Goal: Task Accomplishment & Management: Use online tool/utility

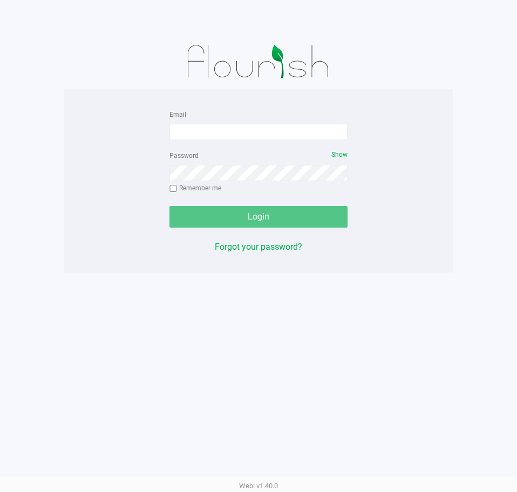
click at [213, 122] on div "Email" at bounding box center [259, 123] width 178 height 32
click at [210, 130] on input "Email" at bounding box center [259, 132] width 178 height 16
type input "[EMAIL_ADDRESS][DOMAIN_NAME]"
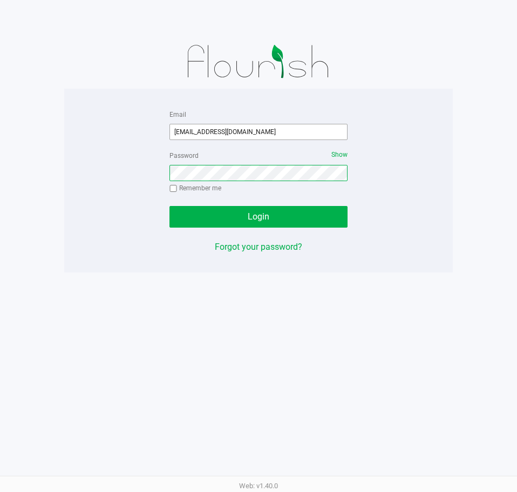
click at [170, 206] on button "Login" at bounding box center [259, 217] width 178 height 22
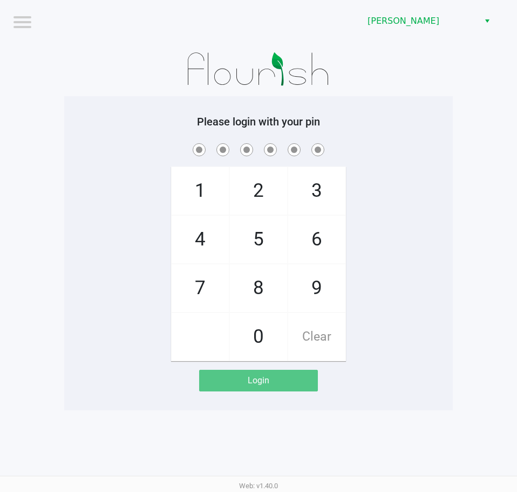
click at [344, 223] on span "6" at bounding box center [316, 240] width 57 height 48
drag, startPoint x: 318, startPoint y: 337, endPoint x: 421, endPoint y: 268, distance: 124.3
click at [326, 328] on span "Clear" at bounding box center [316, 337] width 57 height 48
click at [422, 268] on div "1 4 7 2 5 8 0 3 6 9 Clear" at bounding box center [258, 251] width 389 height 220
checkbox input "true"
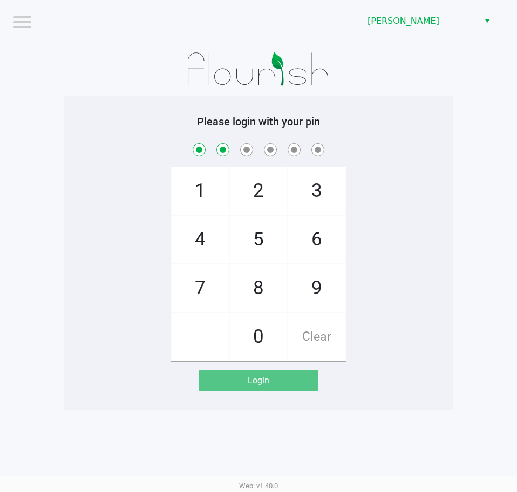
checkbox input "true"
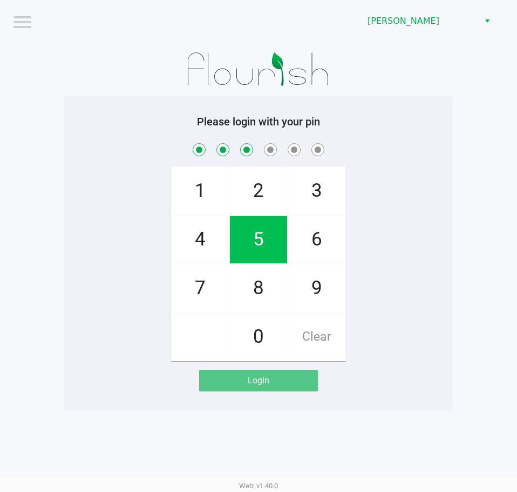
checkbox input "true"
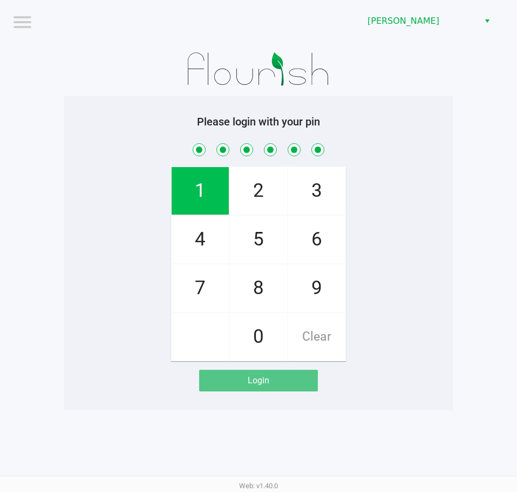
checkbox input "true"
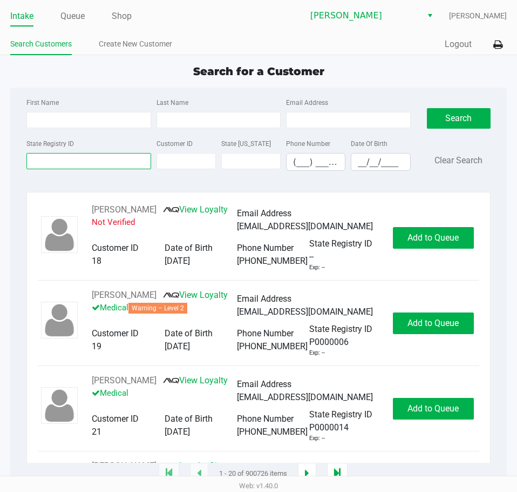
click at [51, 160] on input "State Registry ID" at bounding box center [88, 161] width 124 height 16
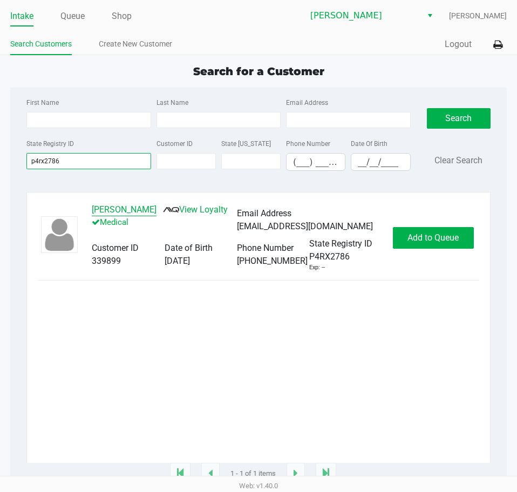
type input "p4rx2786"
click at [98, 210] on button "[PERSON_NAME]" at bounding box center [124, 209] width 65 height 13
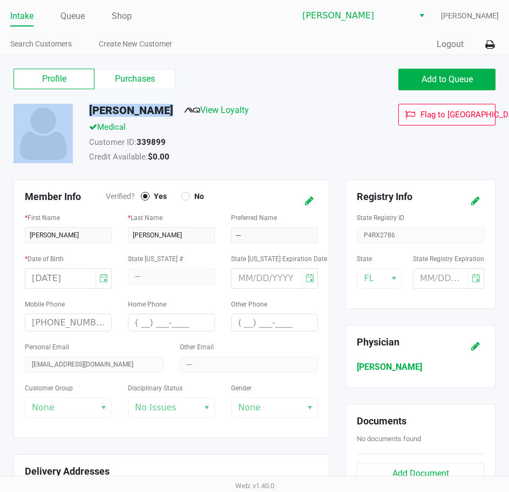
drag, startPoint x: 167, startPoint y: 110, endPoint x: 99, endPoint y: 107, distance: 68.1
click at [77, 110] on div "[PERSON_NAME] View Loyalty Medical Customer ID: 339899 Credit Available: $0.00 …" at bounding box center [254, 142] width 499 height 76
copy div "[PERSON_NAME]"
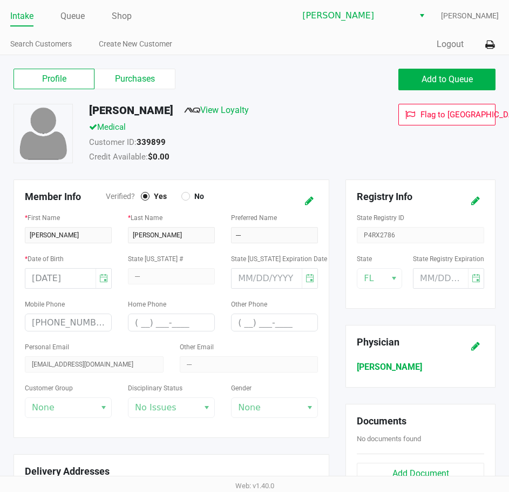
click at [22, 11] on link "Intake" at bounding box center [21, 16] width 23 height 15
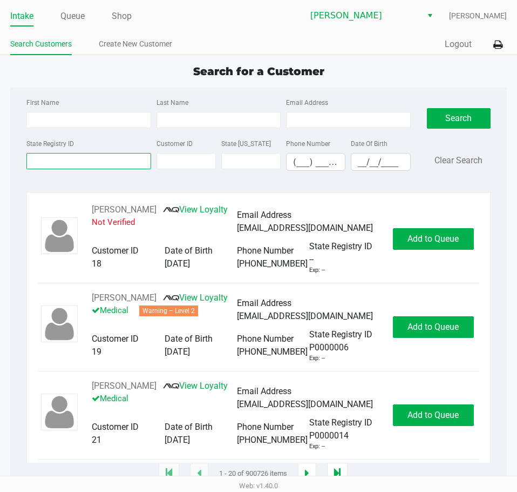
click at [75, 157] on input "State Registry ID" at bounding box center [88, 161] width 124 height 16
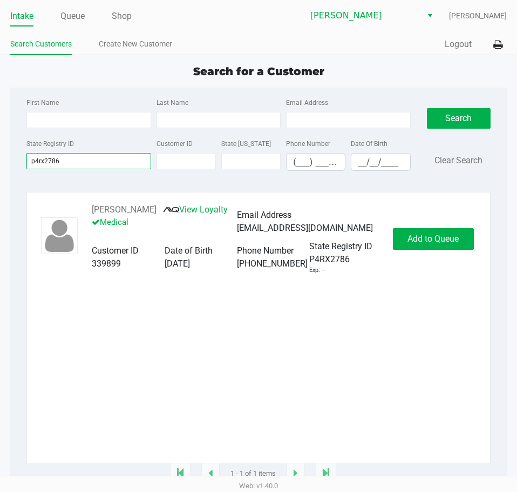
type input "p4rx2786"
drag, startPoint x: 152, startPoint y: 209, endPoint x: 90, endPoint y: 208, distance: 62.7
click at [90, 208] on div "[PERSON_NAME] View Loyalty Medical Email Address [EMAIL_ADDRESS][DOMAIN_NAME] C…" at bounding box center [237, 238] width 312 height 71
copy div "[PERSON_NAME]"
click at [136, 211] on button "[PERSON_NAME]" at bounding box center [124, 209] width 65 height 13
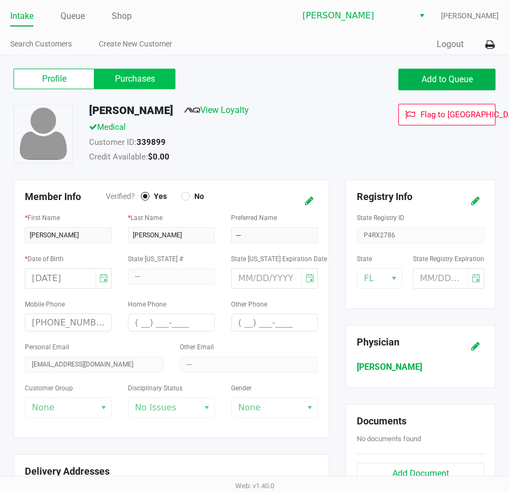
click at [138, 81] on label "Purchases" at bounding box center [135, 79] width 81 height 21
click at [0, 0] on 1 "Purchases" at bounding box center [0, 0] width 0 height 0
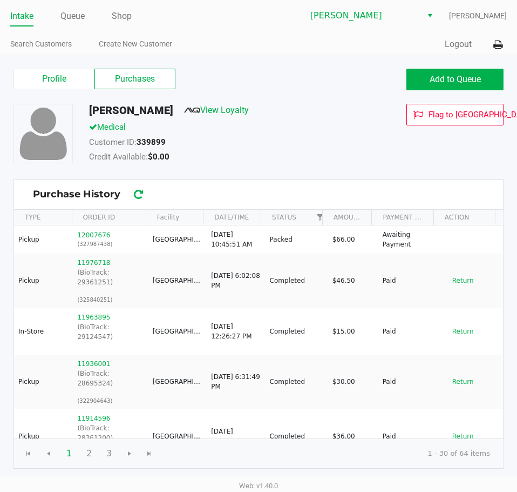
drag, startPoint x: 305, startPoint y: 107, endPoint x: 130, endPoint y: 71, distance: 178.2
click at [304, 107] on div "[PERSON_NAME] View Loyalty" at bounding box center [224, 112] width 287 height 17
click at [17, 19] on link "Intake" at bounding box center [21, 16] width 23 height 15
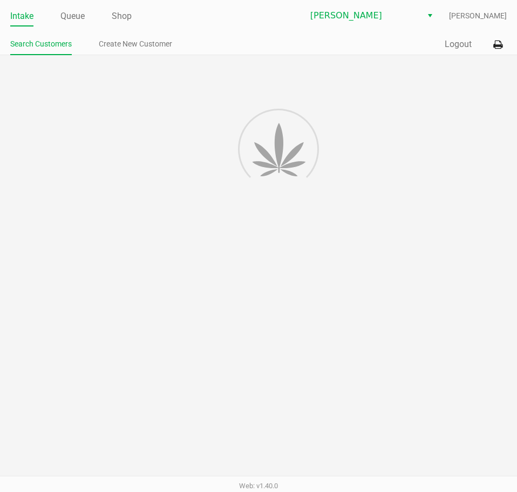
click at [189, 25] on div "Intake Queue Shop [PERSON_NAME] [PERSON_NAME] Search Customers Create New Custo…" at bounding box center [258, 27] width 517 height 55
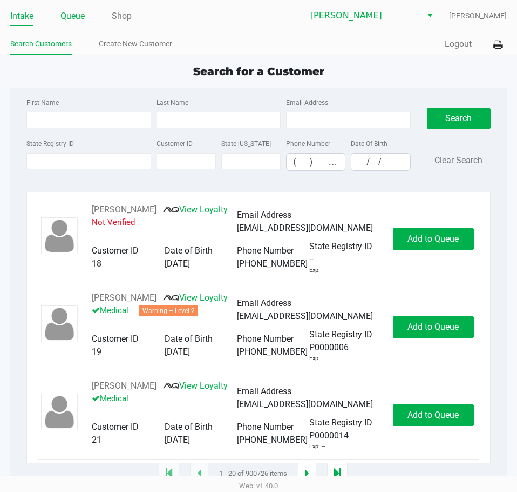
click at [70, 10] on link "Queue" at bounding box center [72, 16] width 24 height 15
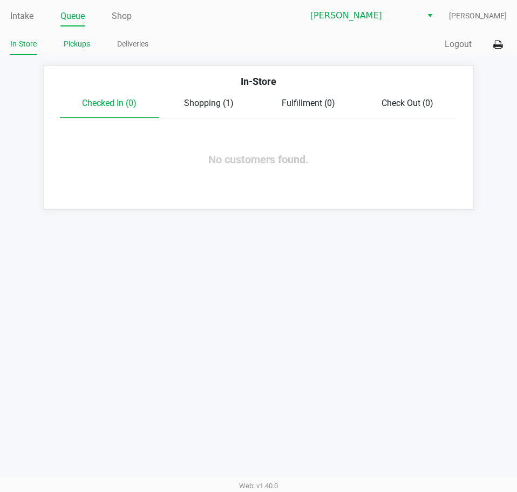
click at [78, 39] on link "Pickups" at bounding box center [77, 44] width 26 height 14
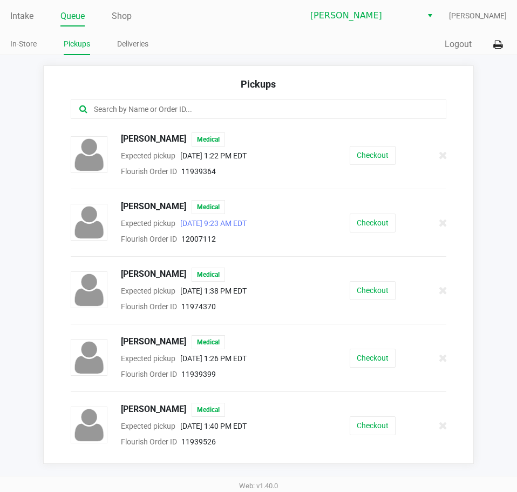
click at [119, 99] on div at bounding box center [259, 108] width 376 height 19
click at [118, 105] on input "text" at bounding box center [254, 109] width 323 height 12
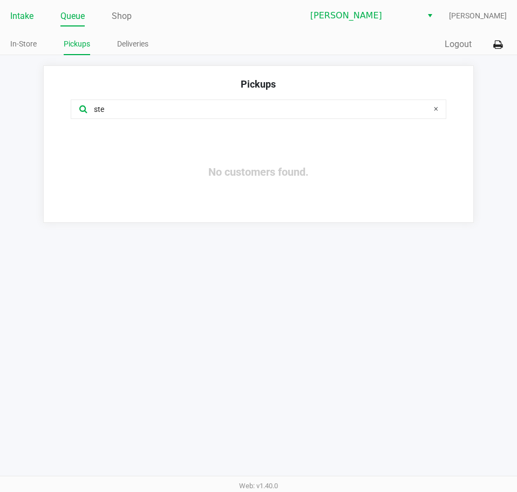
type input "ste"
click at [29, 20] on link "Intake" at bounding box center [21, 16] width 23 height 15
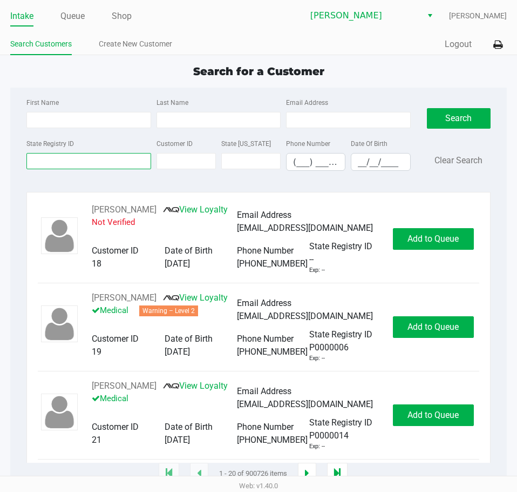
click at [60, 160] on input "State Registry ID" at bounding box center [88, 161] width 124 height 16
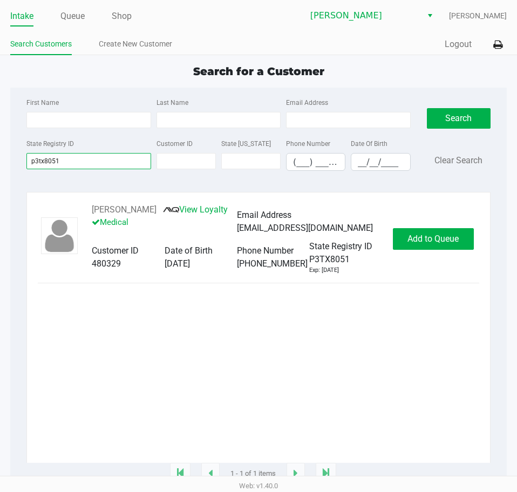
type input "p3tx8051"
drag, startPoint x: 143, startPoint y: 207, endPoint x: 92, endPoint y: 205, distance: 50.8
click at [92, 205] on div "[PERSON_NAME] View Loyalty Medical" at bounding box center [164, 221] width 145 height 37
copy button "[PERSON_NAME]"
click at [116, 213] on button "[PERSON_NAME]" at bounding box center [124, 209] width 65 height 13
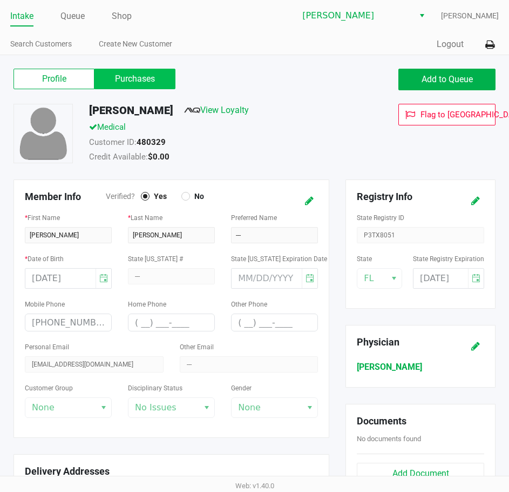
click at [125, 76] on label "Purchases" at bounding box center [135, 79] width 81 height 21
click at [0, 0] on 1 "Purchases" at bounding box center [0, 0] width 0 height 0
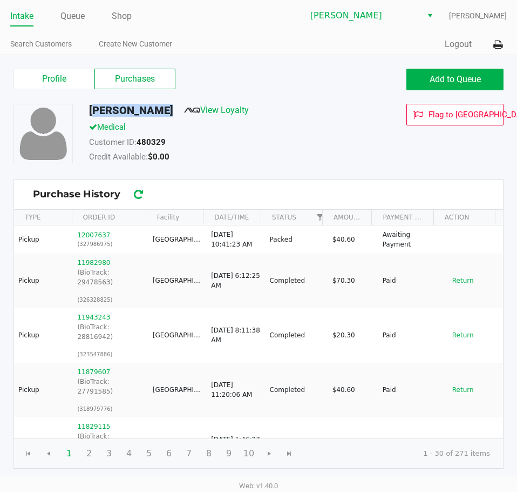
drag, startPoint x: 152, startPoint y: 109, endPoint x: 88, endPoint y: 109, distance: 64.3
click at [88, 109] on div "[PERSON_NAME] View Loyalty" at bounding box center [224, 112] width 287 height 17
copy h5 "[PERSON_NAME]"
click at [310, 127] on div "Medical" at bounding box center [224, 128] width 287 height 15
drag, startPoint x: 67, startPoint y: 17, endPoint x: 69, endPoint y: 31, distance: 14.7
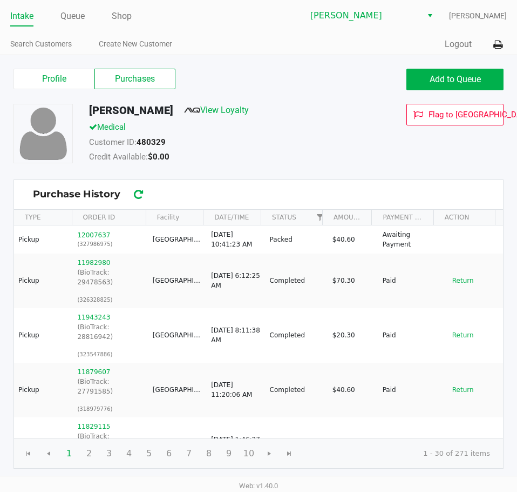
click at [67, 17] on link "Queue" at bounding box center [72, 16] width 24 height 15
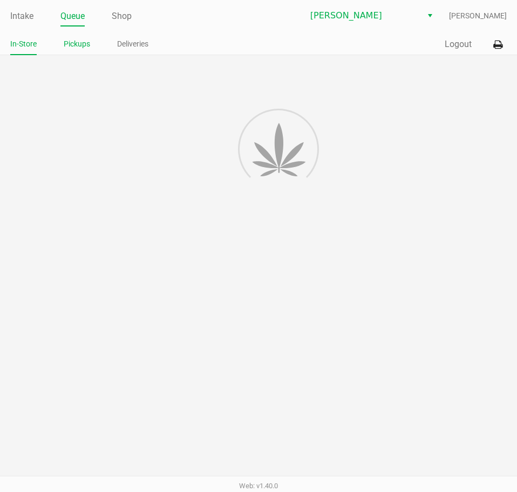
click at [76, 44] on link "Pickups" at bounding box center [77, 44] width 26 height 14
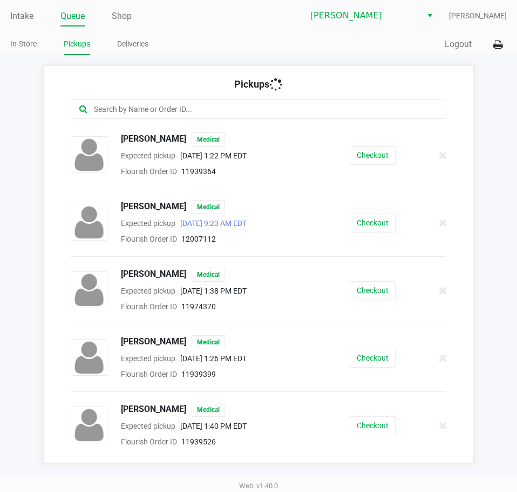
click at [123, 110] on input "text" at bounding box center [254, 109] width 323 height 12
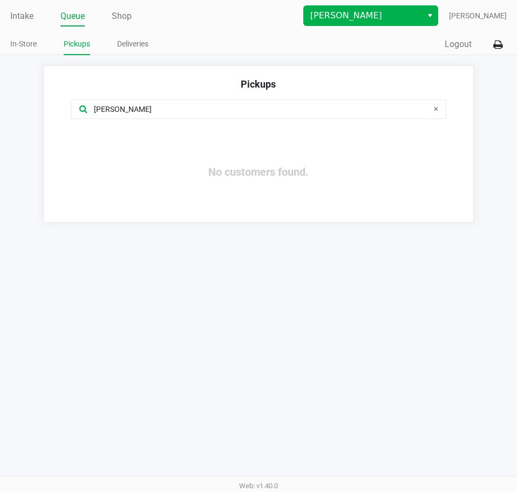
type input "[PERSON_NAME]"
click at [338, 11] on span "[PERSON_NAME]" at bounding box center [363, 15] width 105 height 13
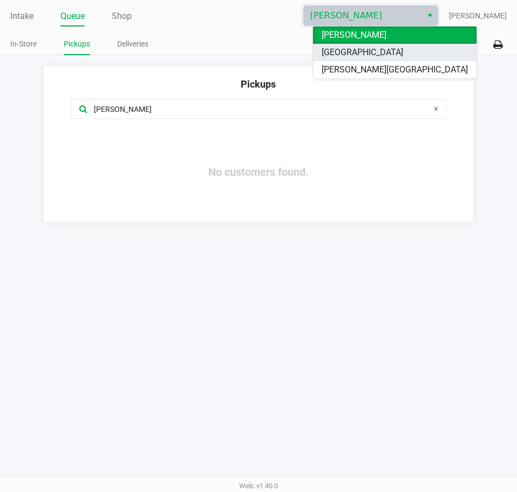
click at [337, 49] on span "[GEOGRAPHIC_DATA]" at bounding box center [363, 52] width 82 height 13
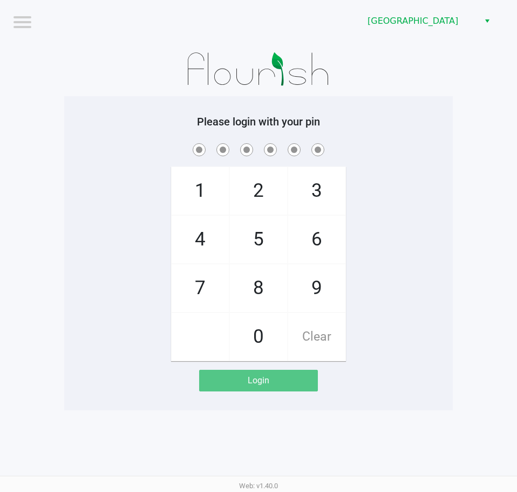
click at [372, 131] on div "Please login with your pin 1 4 7 2 5 8 0 3 6 9 Clear Login" at bounding box center [258, 253] width 389 height 276
checkbox input "true"
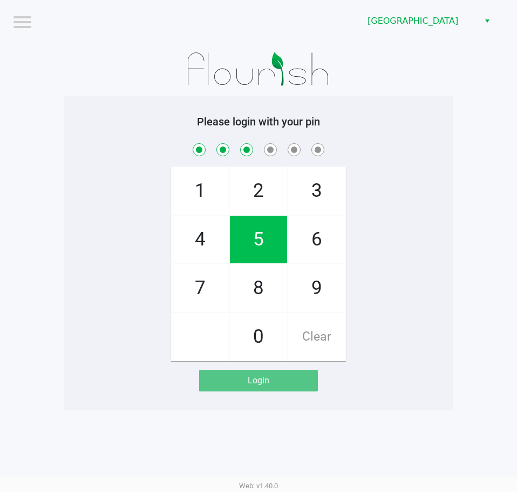
checkbox input "true"
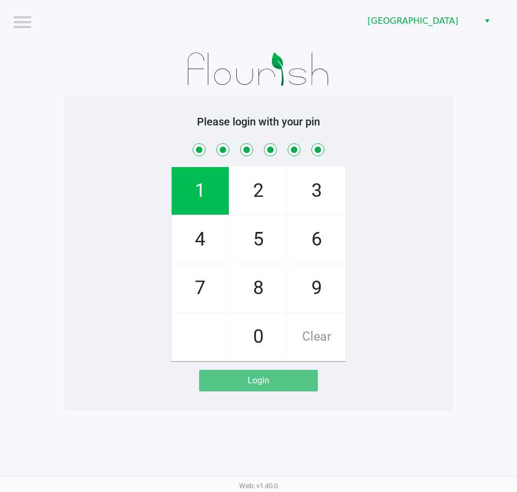
checkbox input "true"
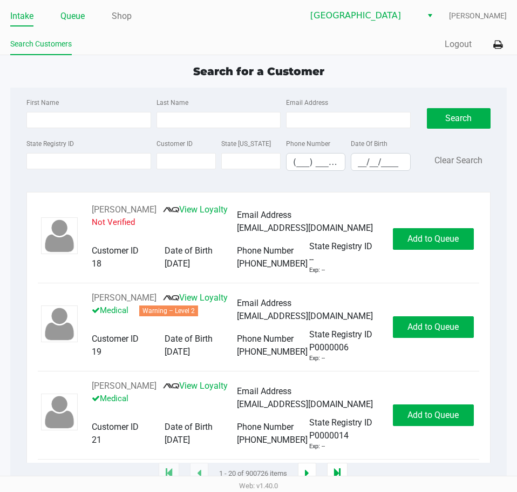
click at [74, 20] on link "Queue" at bounding box center [72, 16] width 24 height 15
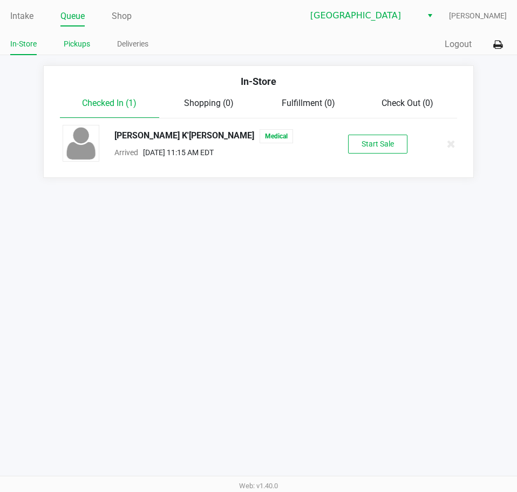
click at [80, 45] on link "Pickups" at bounding box center [77, 44] width 26 height 14
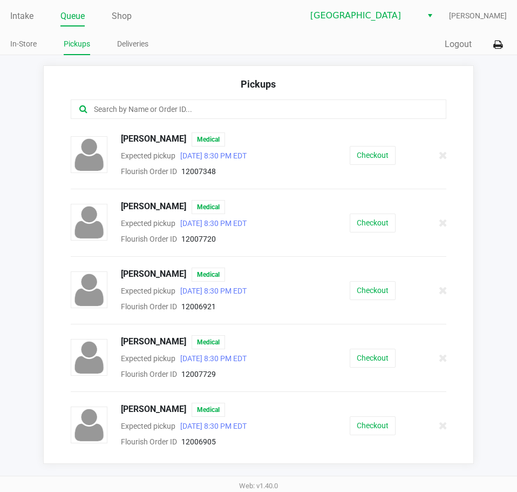
click at [139, 112] on input "text" at bounding box center [254, 109] width 323 height 12
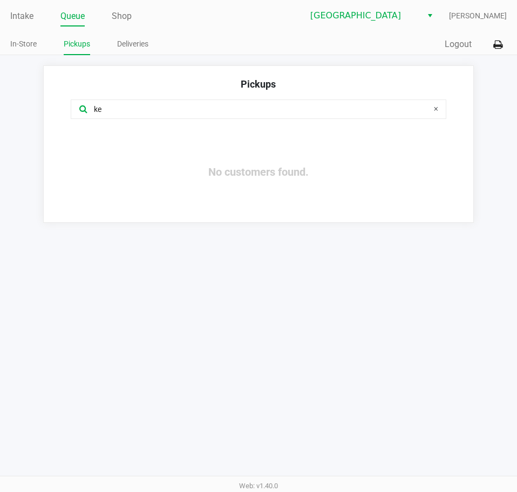
type input "k"
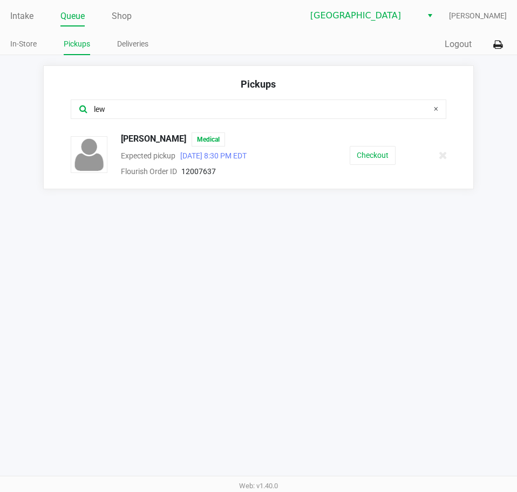
type input "lew"
drag, startPoint x: 156, startPoint y: 312, endPoint x: 174, endPoint y: 259, distance: 56.2
click at [156, 290] on div "Intake Queue Shop Lakeland WC [PERSON_NAME] In-Store Pickups Deliveries Quick S…" at bounding box center [258, 246] width 517 height 492
drag, startPoint x: 169, startPoint y: 138, endPoint x: 120, endPoint y: 138, distance: 49.2
click at [120, 138] on div "[PERSON_NAME] Medical" at bounding box center [208, 139] width 190 height 14
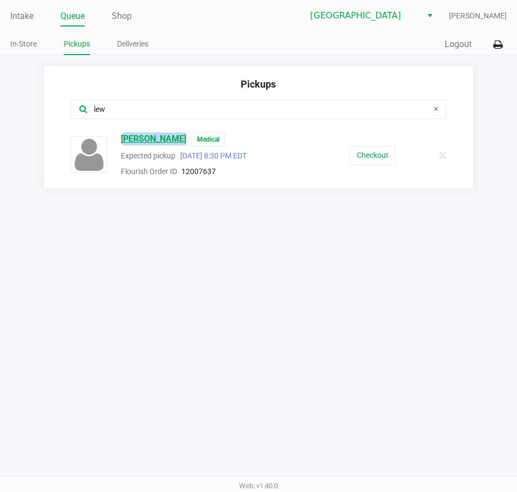
copy span "[PERSON_NAME]"
drag, startPoint x: 299, startPoint y: 266, endPoint x: 243, endPoint y: 214, distance: 76.5
click at [299, 266] on div "Intake Queue Shop Lakeland WC [PERSON_NAME] In-Store Pickups Deliveries Quick S…" at bounding box center [258, 246] width 517 height 492
click at [384, 159] on button "Checkout" at bounding box center [373, 155] width 46 height 19
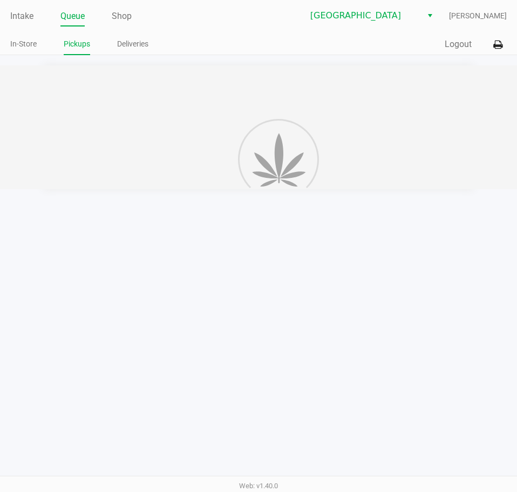
click at [271, 345] on div "Intake Queue Shop Lakeland WC [PERSON_NAME] In-Store Pickups Deliveries Quick S…" at bounding box center [258, 246] width 517 height 492
